Goal: Information Seeking & Learning: Learn about a topic

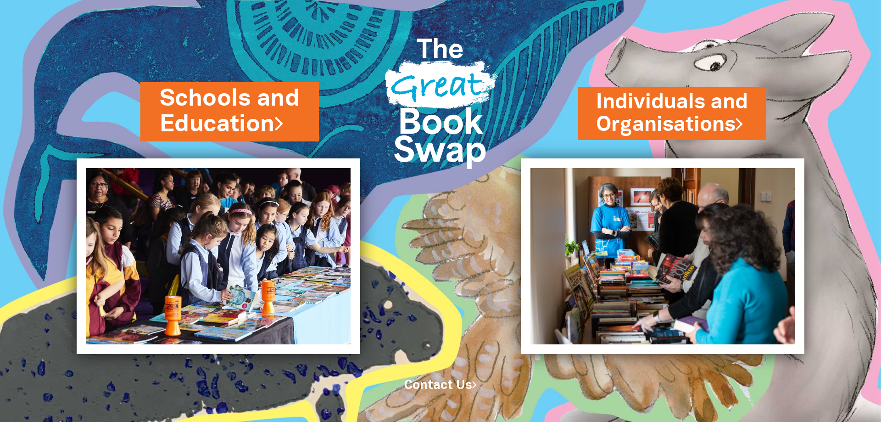
click at [253, 110] on link "Schools and Education" at bounding box center [230, 112] width 140 height 58
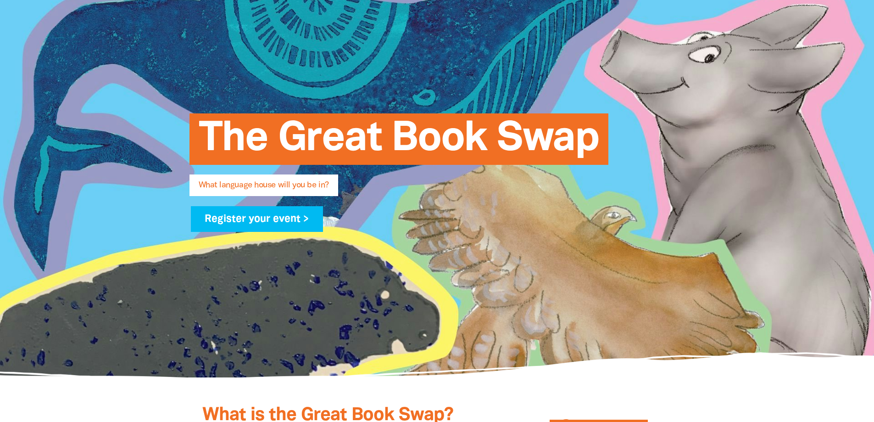
scroll to position [46, 0]
